Goal: Information Seeking & Learning: Learn about a topic

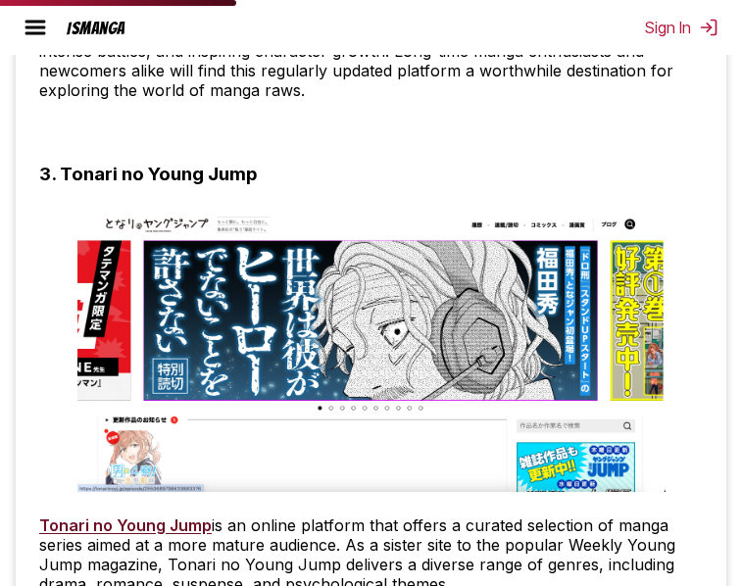
scroll to position [2711, 0]
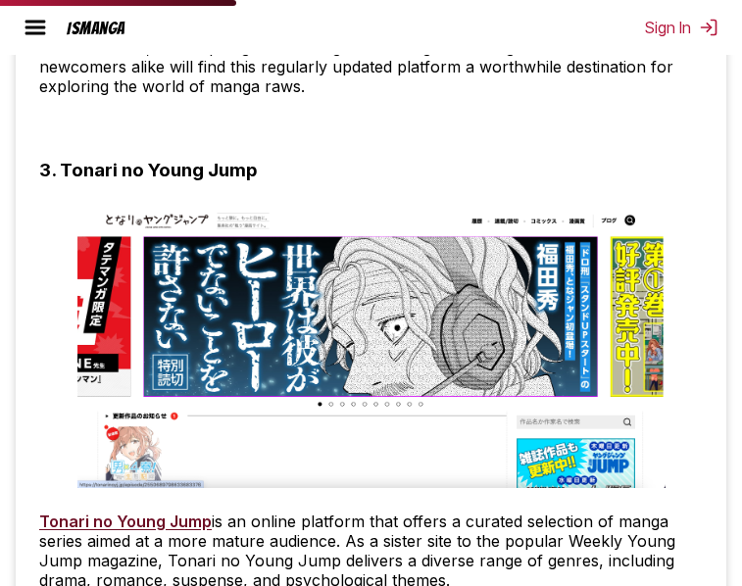
click at [118, 518] on link "Tonari no Young Jump" at bounding box center [125, 522] width 172 height 20
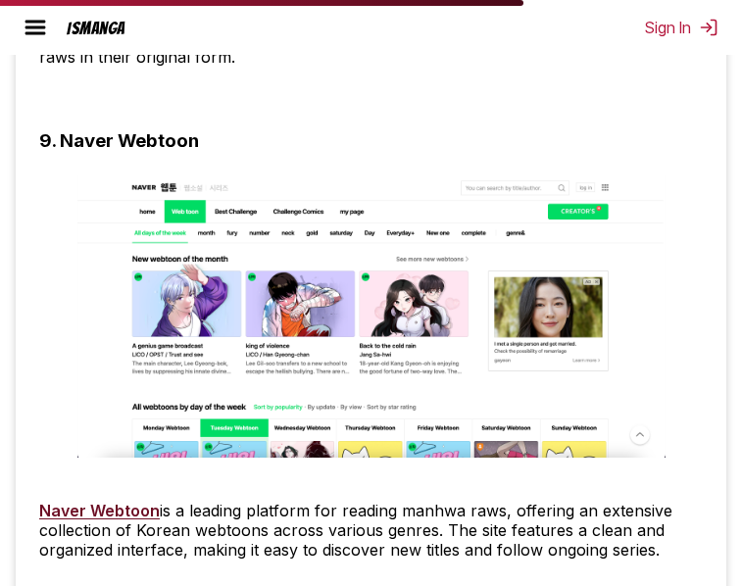
scroll to position [6019, 0]
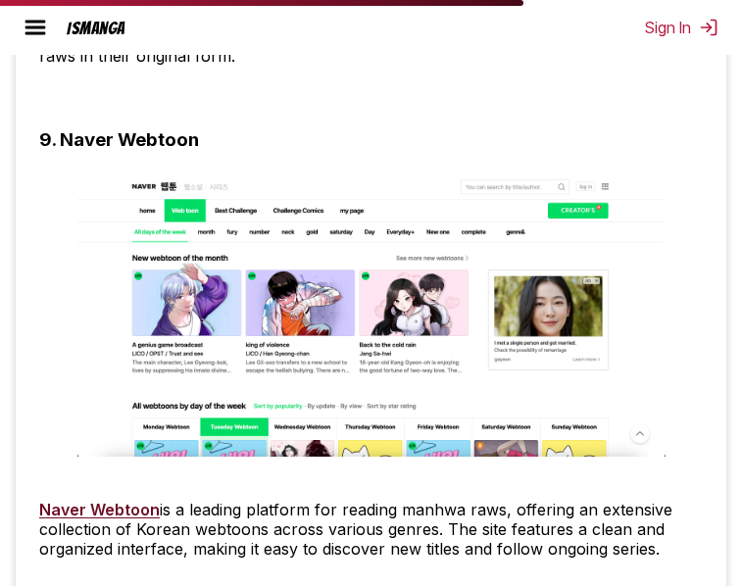
click at [69, 513] on link "Naver Webtoon" at bounding box center [99, 510] width 121 height 20
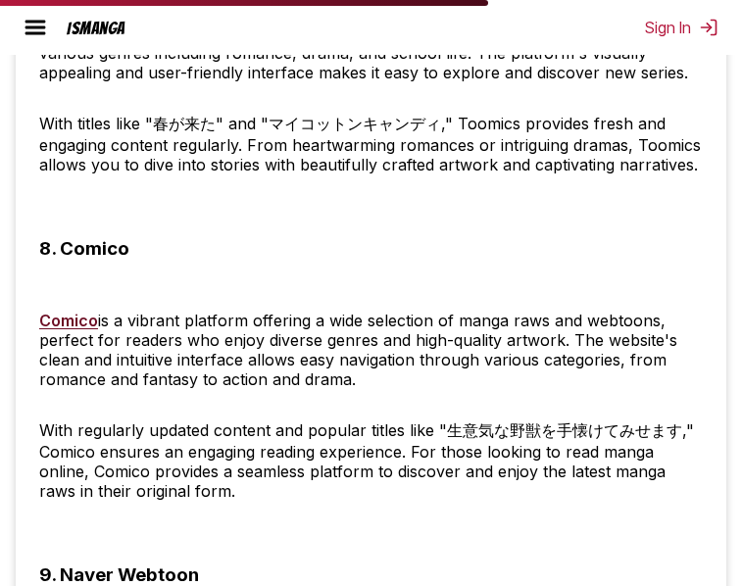
scroll to position [5561, 0]
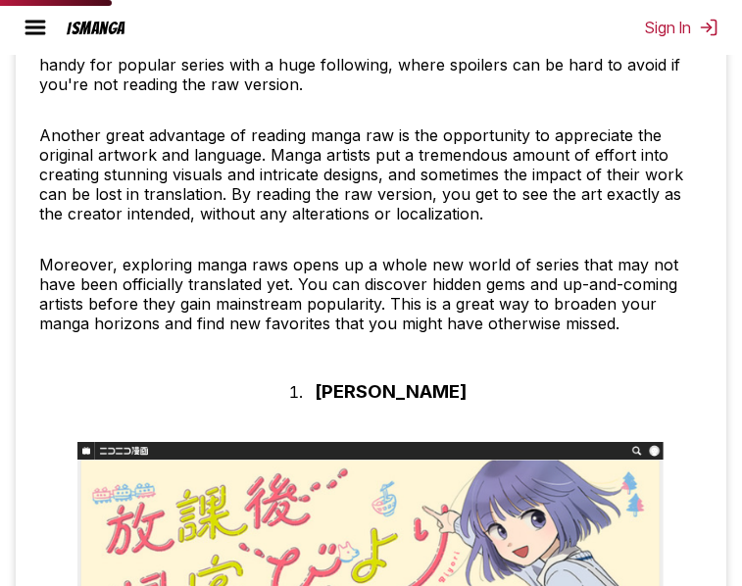
scroll to position [1292, 0]
